Goal: Task Accomplishment & Management: Manage account settings

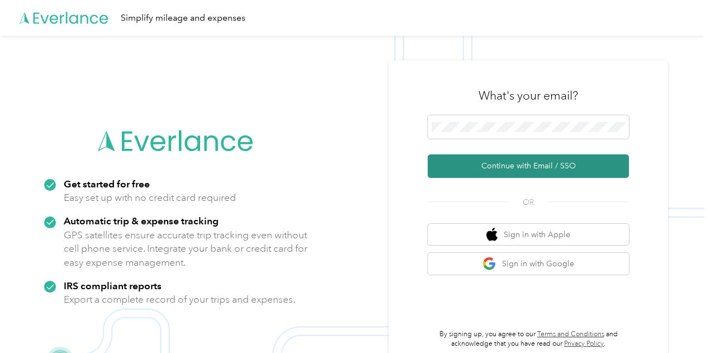
click at [520, 159] on button "Continue with Email / SSO" at bounding box center [527, 165] width 201 height 23
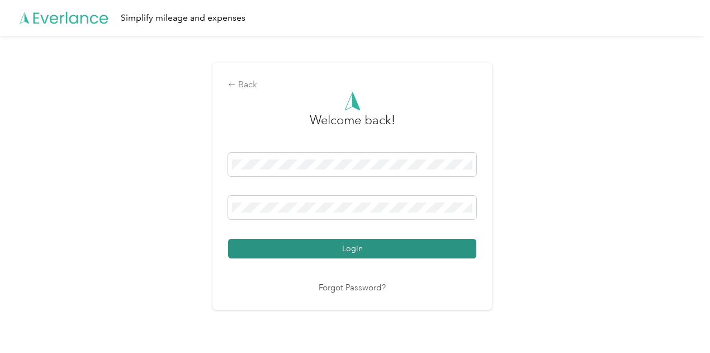
click at [351, 253] on button "Login" at bounding box center [352, 249] width 248 height 20
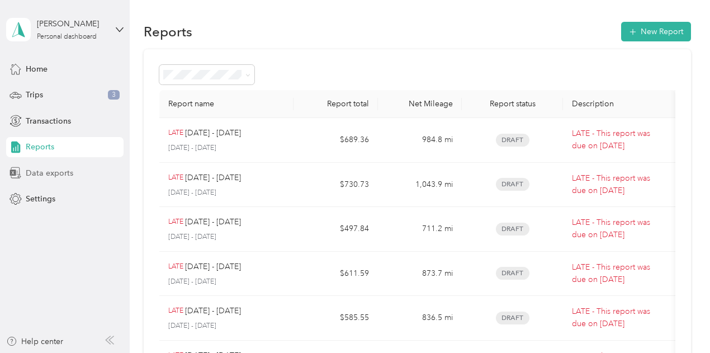
click at [56, 167] on span "Data exports" at bounding box center [49, 173] width 47 height 12
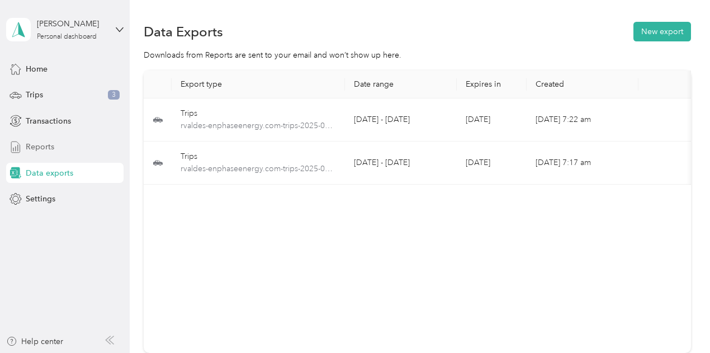
click at [51, 146] on span "Reports" at bounding box center [40, 147] width 28 height 12
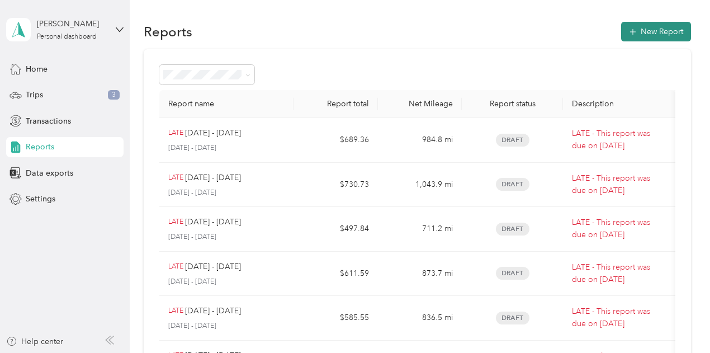
click at [639, 28] on button "New Report" at bounding box center [656, 32] width 70 height 20
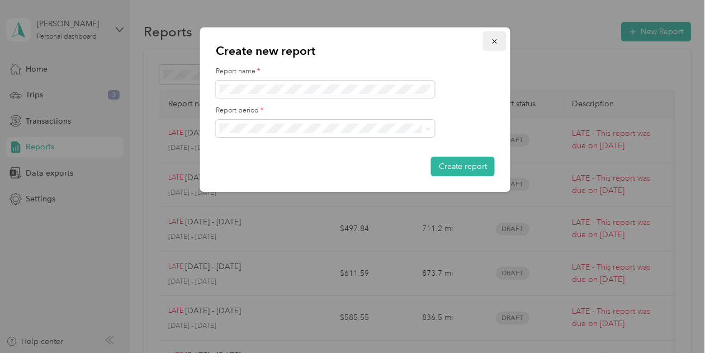
click at [491, 42] on icon "button" at bounding box center [495, 41] width 8 height 8
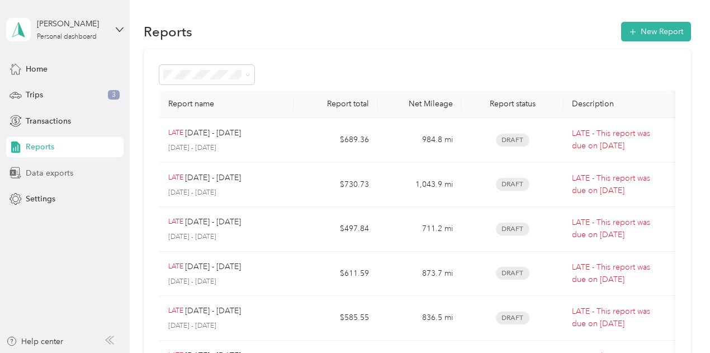
click at [55, 178] on span "Data exports" at bounding box center [49, 173] width 47 height 12
